Goal: Information Seeking & Learning: Learn about a topic

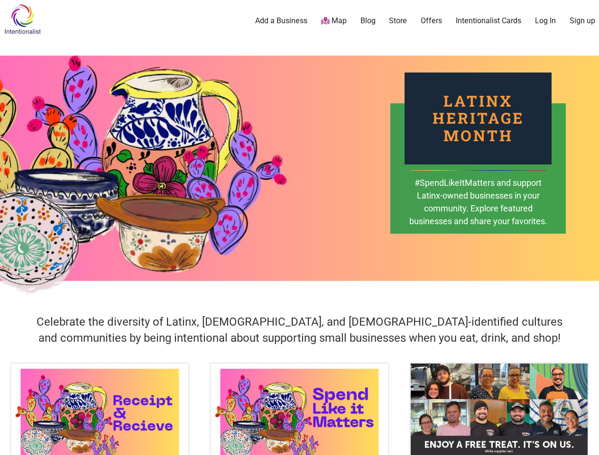
click at [299, 228] on div "Latinx Heritage Month #SpendLikeItMatters and support Latinx-owned businesses i…" at bounding box center [299, 168] width 599 height 261
click at [588, 444] on icon at bounding box center [588, 444] width 10 height 12
click at [299, 228] on div "Latinx Heritage Month #SpendLikeItMatters and support Latinx-owned businesses i…" at bounding box center [299, 168] width 599 height 261
click at [588, 444] on icon at bounding box center [588, 444] width 10 height 12
